Goal: Transaction & Acquisition: Purchase product/service

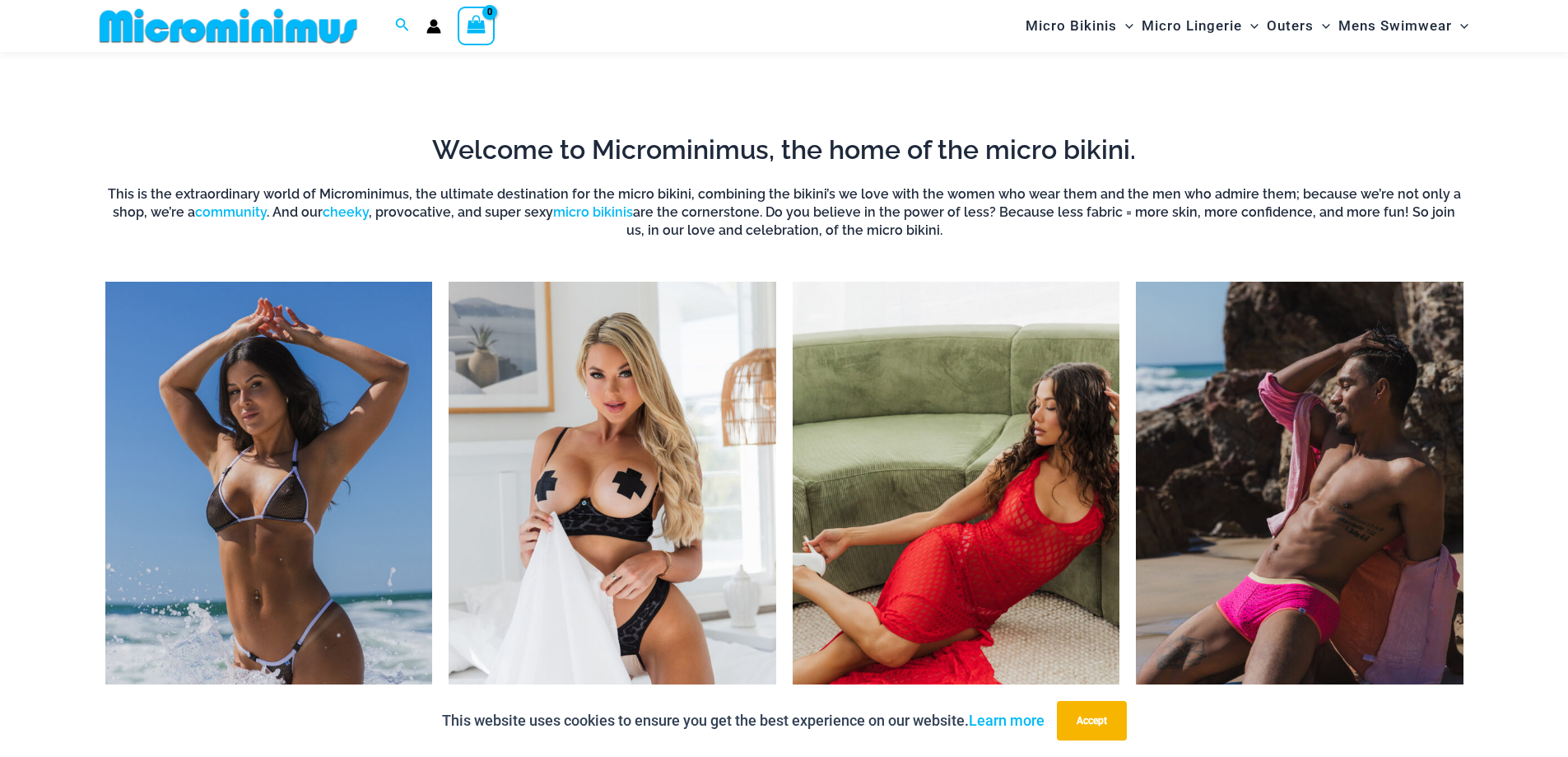
scroll to position [1387, 0]
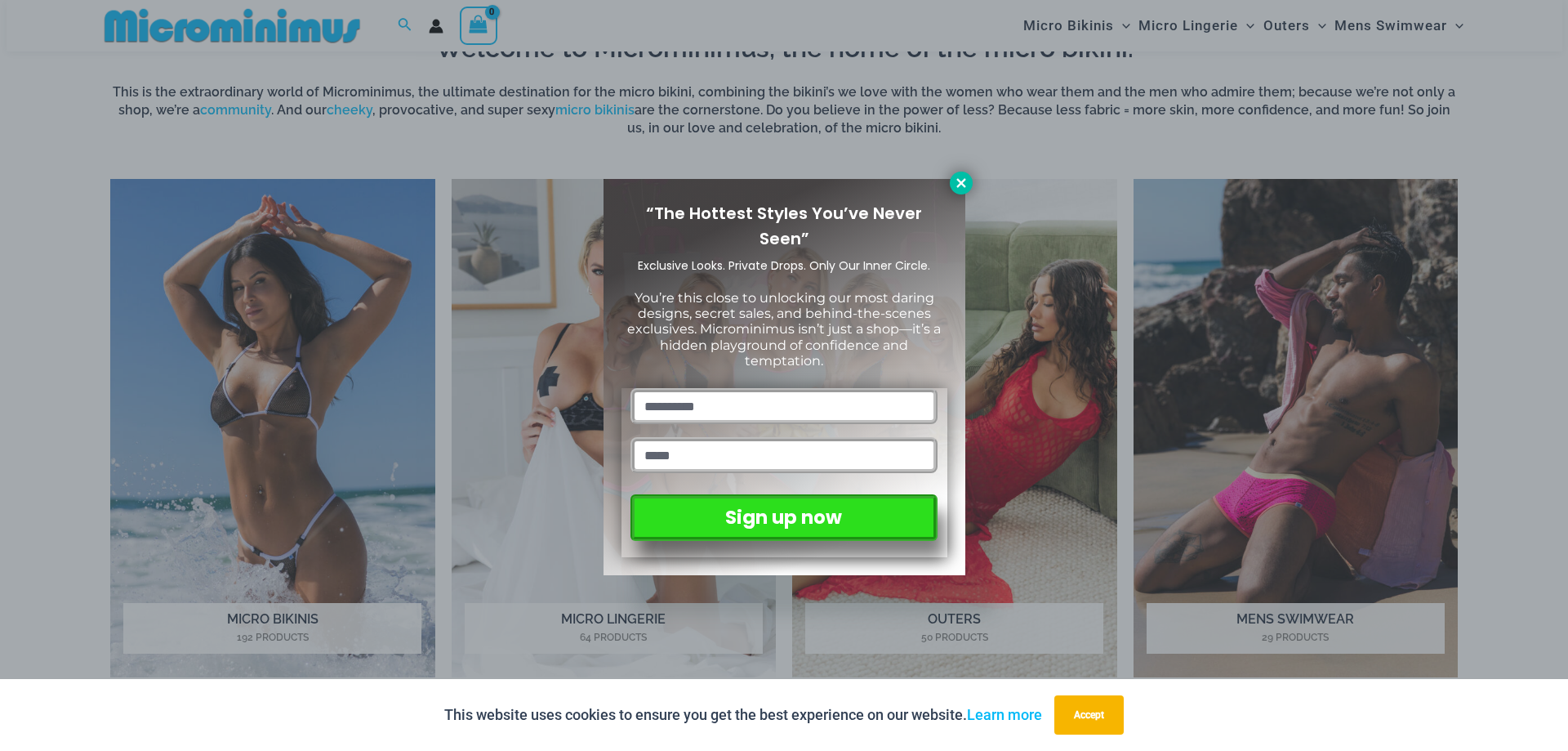
click at [955, 185] on icon at bounding box center [961, 182] width 14 height 14
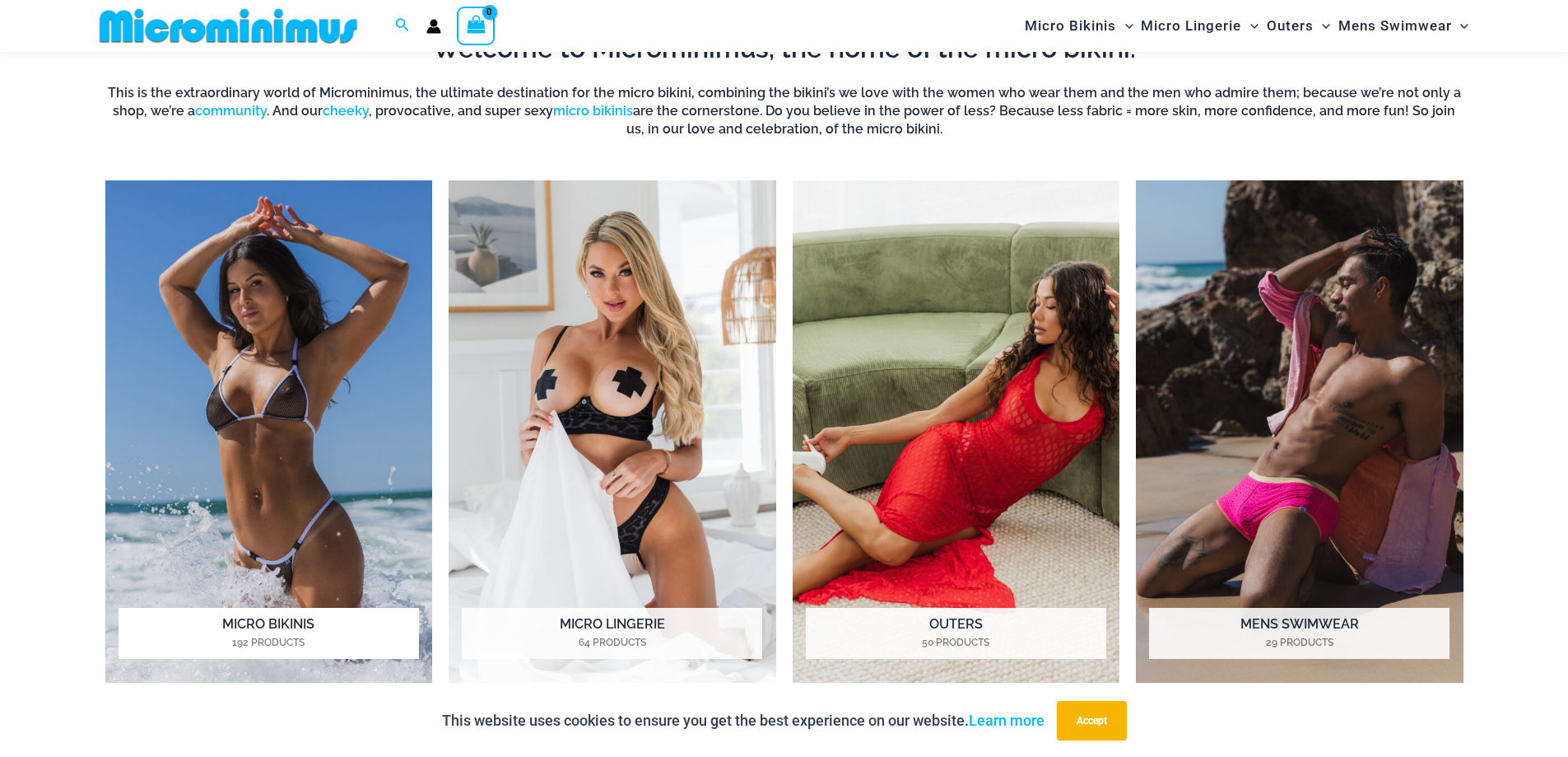
click at [240, 384] on img "Visit product category Micro Bikinis" at bounding box center [268, 431] width 328 height 503
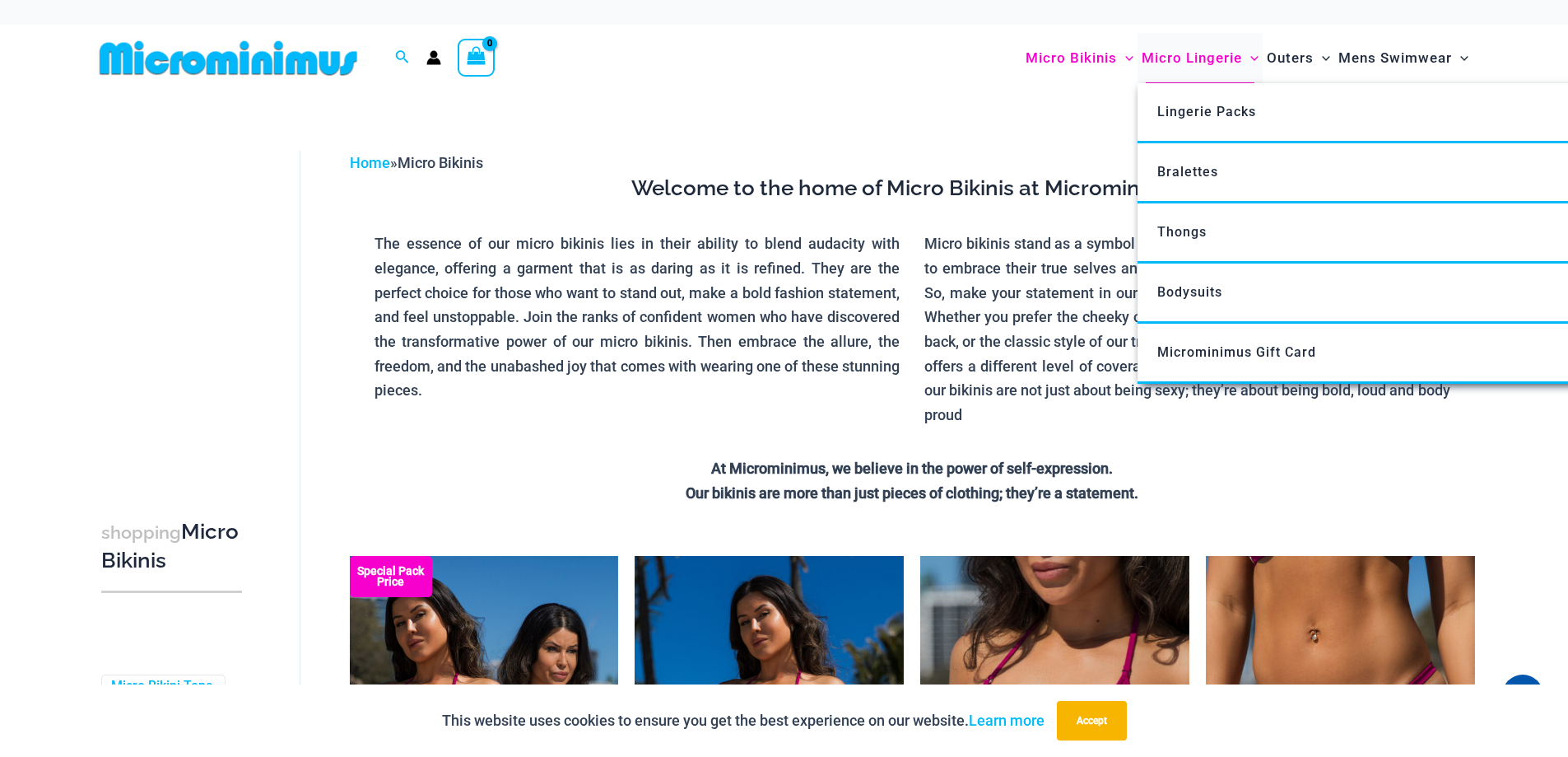
click at [1229, 52] on span "Micro Lingerie" at bounding box center [1192, 57] width 100 height 42
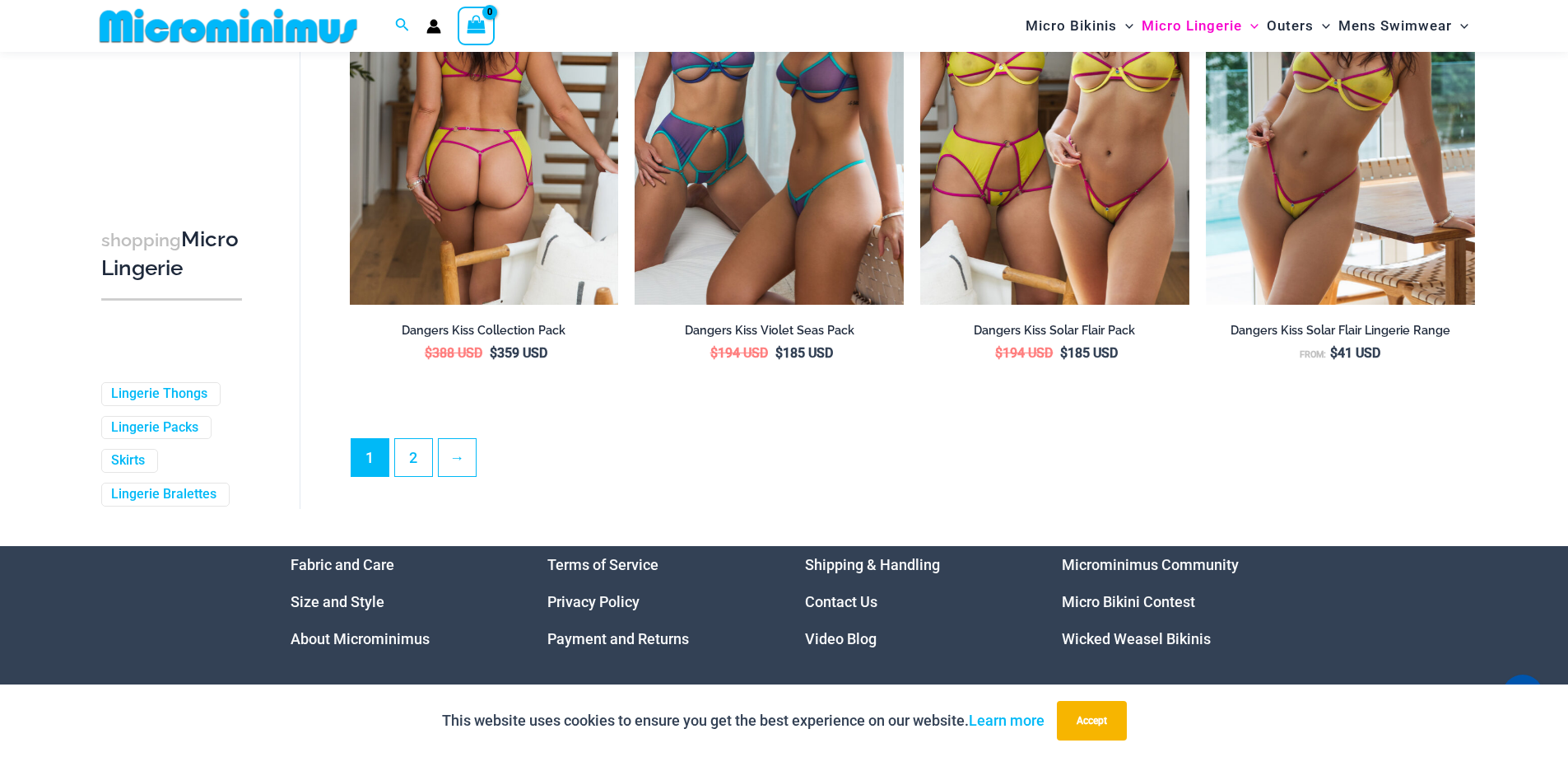
scroll to position [4353, 0]
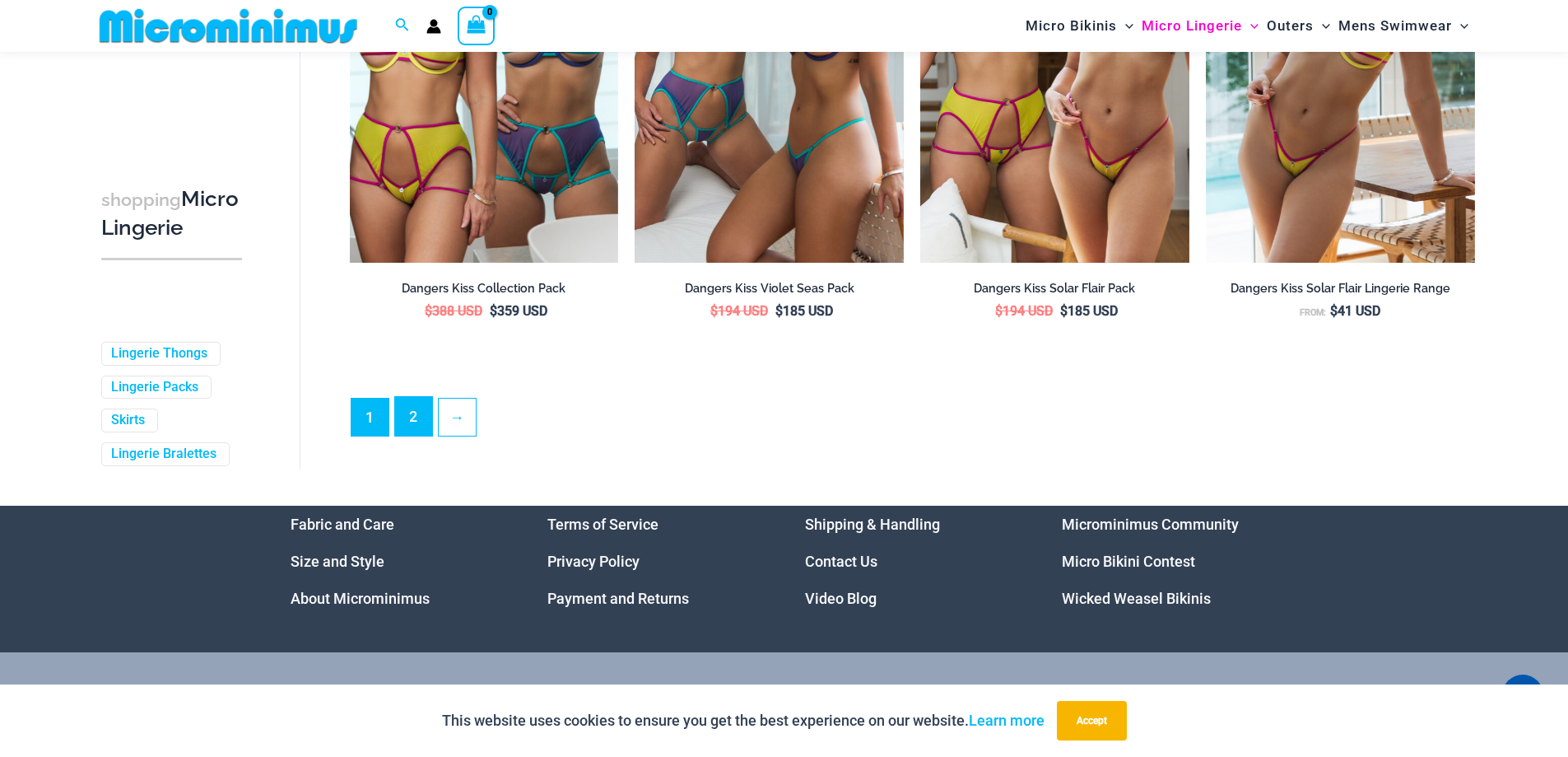
click at [411, 430] on link "2" at bounding box center [413, 416] width 37 height 39
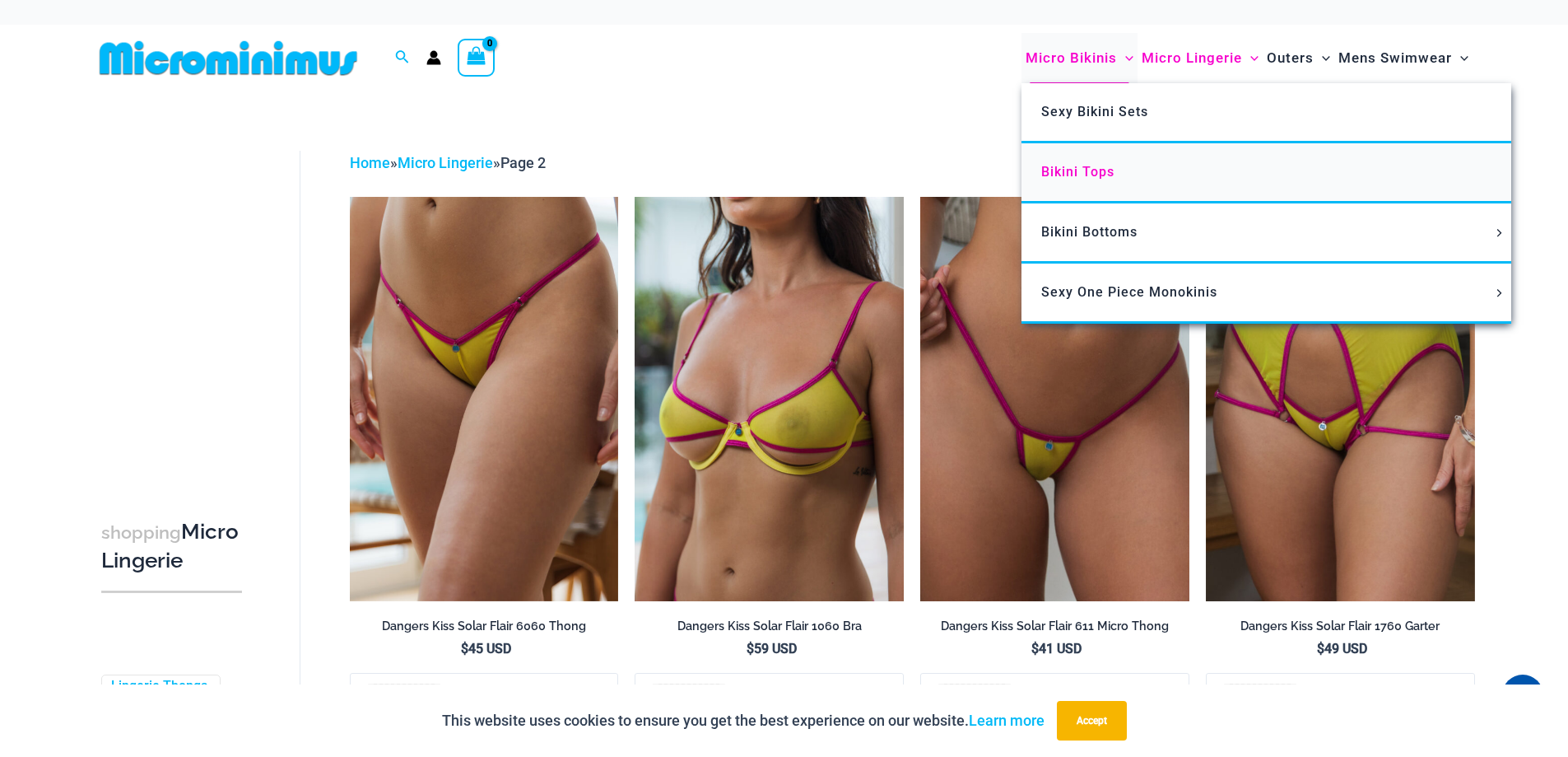
click at [1078, 174] on span "Bikini Tops" at bounding box center [1078, 171] width 73 height 16
